Goal: Transaction & Acquisition: Purchase product/service

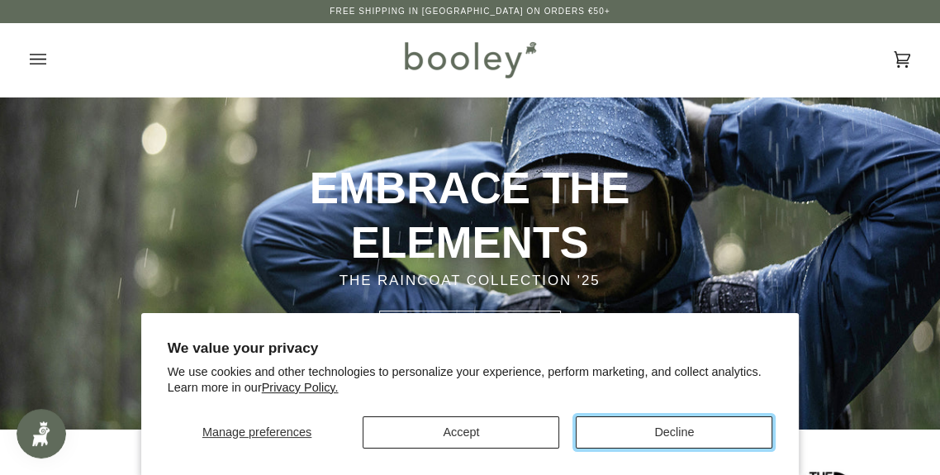
click at [662, 444] on button "Decline" at bounding box center [674, 432] width 197 height 32
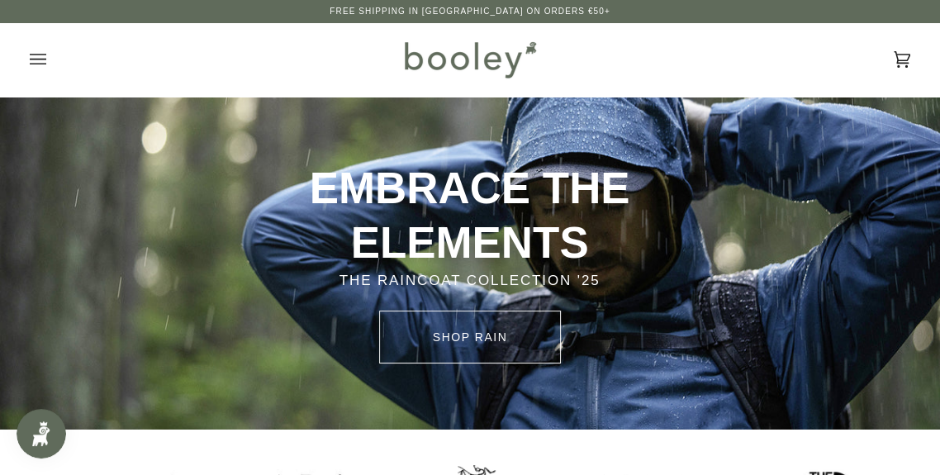
click at [33, 64] on icon "Open menu" at bounding box center [38, 59] width 17 height 11
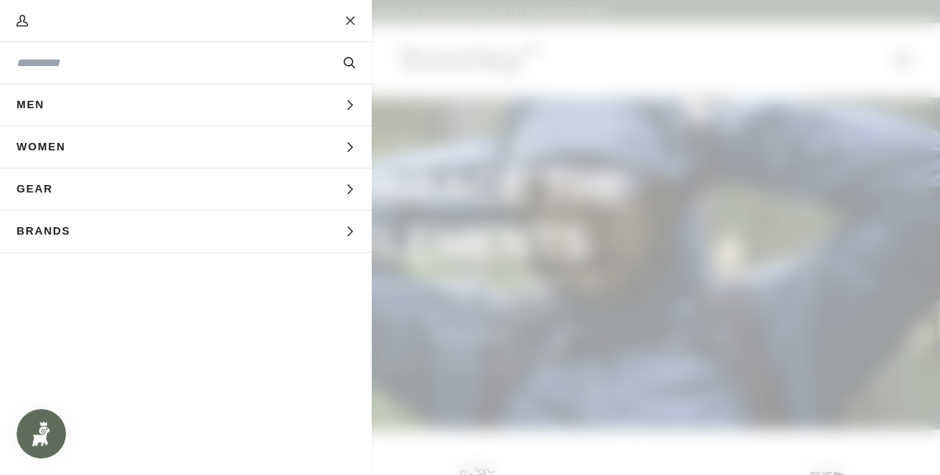
click at [26, 114] on span "Men" at bounding box center [36, 104] width 73 height 41
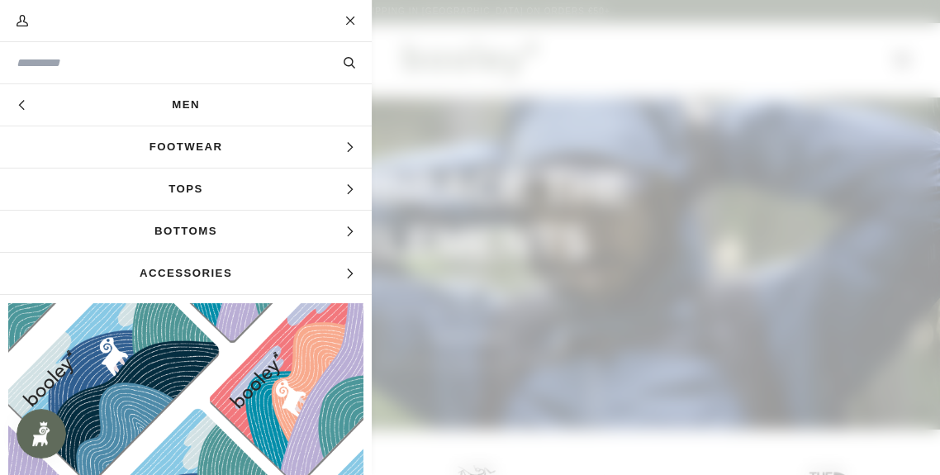
click at [221, 145] on span "Footwear" at bounding box center [186, 146] width 372 height 41
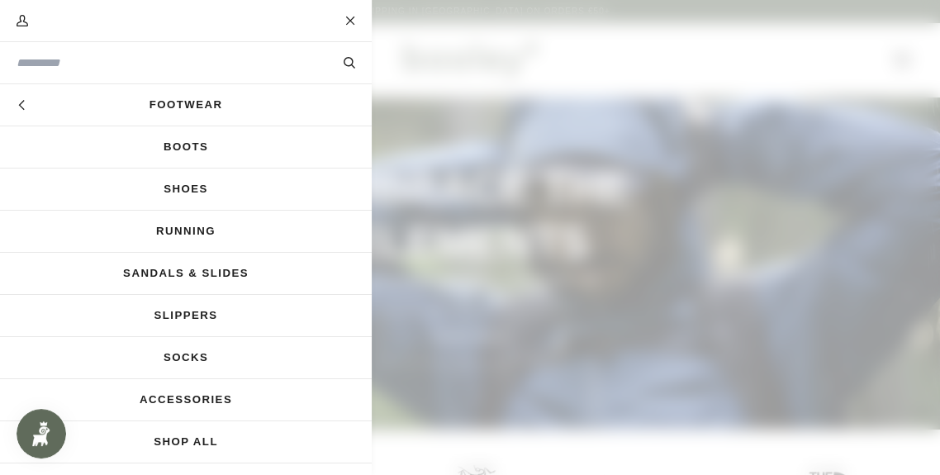
click at [197, 200] on link "Shoes" at bounding box center [186, 189] width 372 height 41
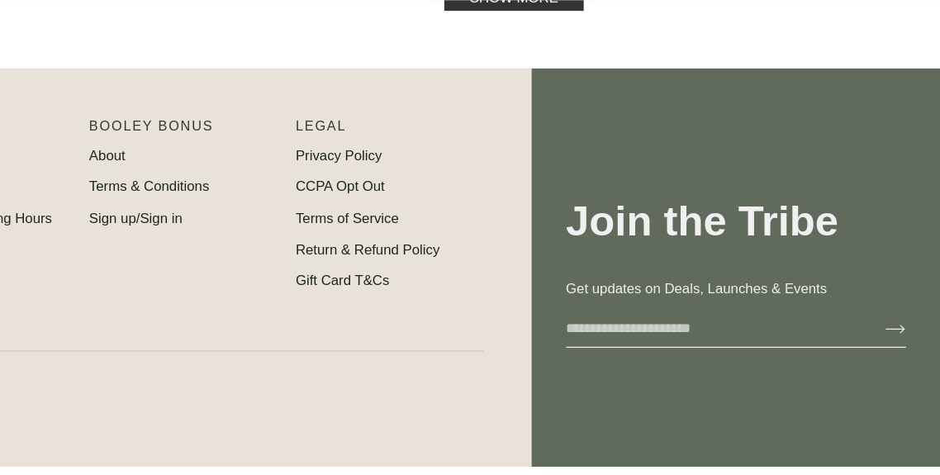
scroll to position [2668, 0]
